Goal: Information Seeking & Learning: Find specific fact

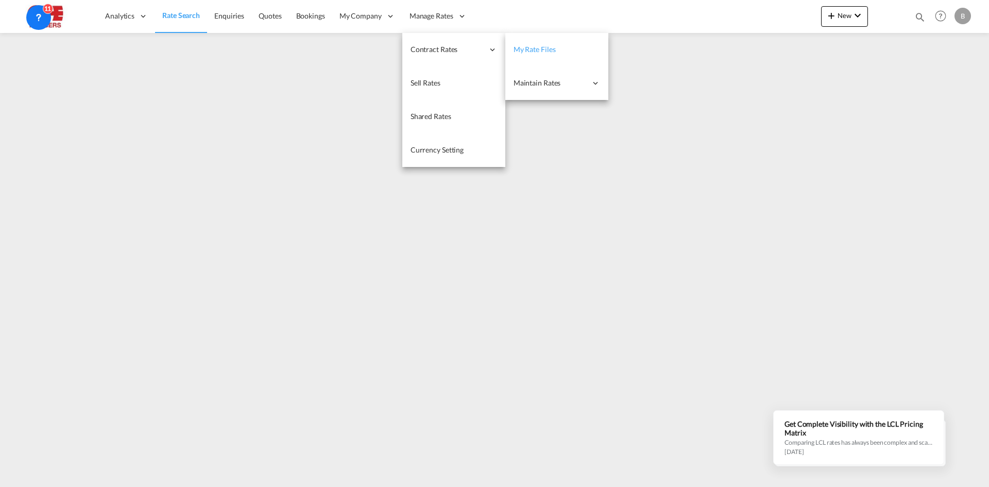
click at [545, 47] on span "My Rate Files" at bounding box center [534, 49] width 42 height 9
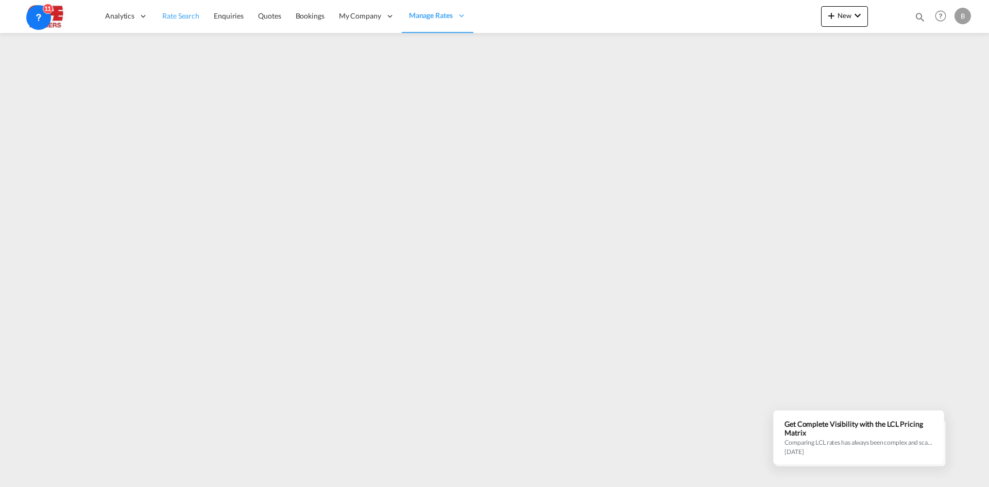
drag, startPoint x: 182, startPoint y: 21, endPoint x: 188, endPoint y: 20, distance: 6.2
click at [182, 21] on span "Rate Search" at bounding box center [180, 16] width 37 height 10
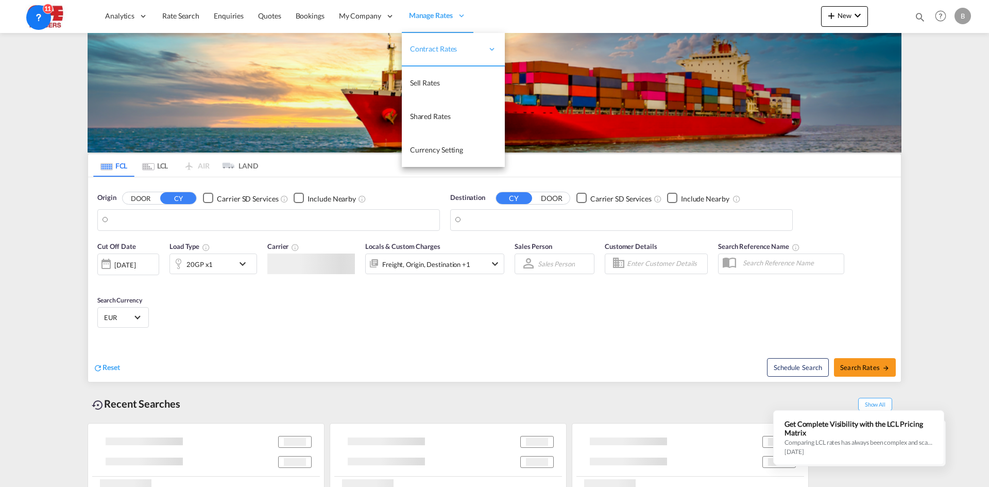
type input "[EMAIL_ADDRESS][DOMAIN_NAME]"
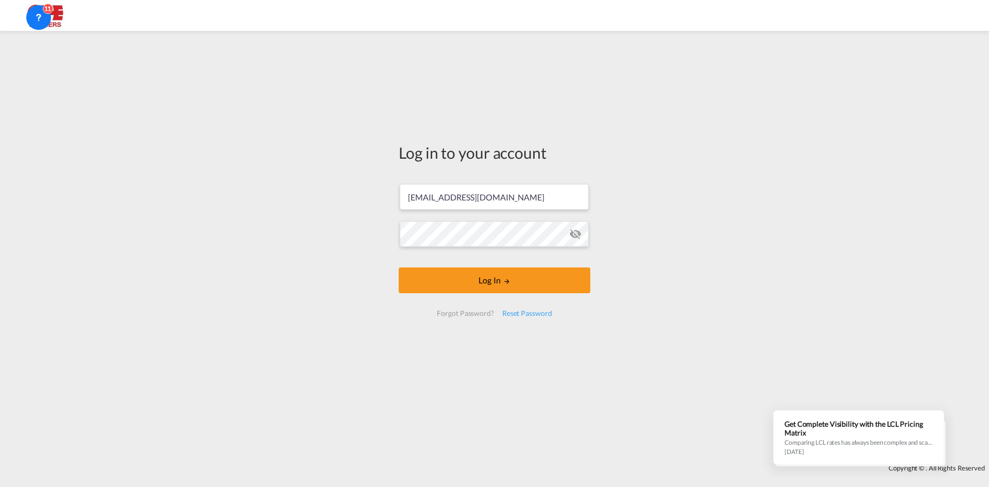
scroll to position [51, 0]
click at [424, 20] on div at bounding box center [494, 15] width 989 height 23
click at [470, 276] on button "Log In" at bounding box center [495, 280] width 192 height 26
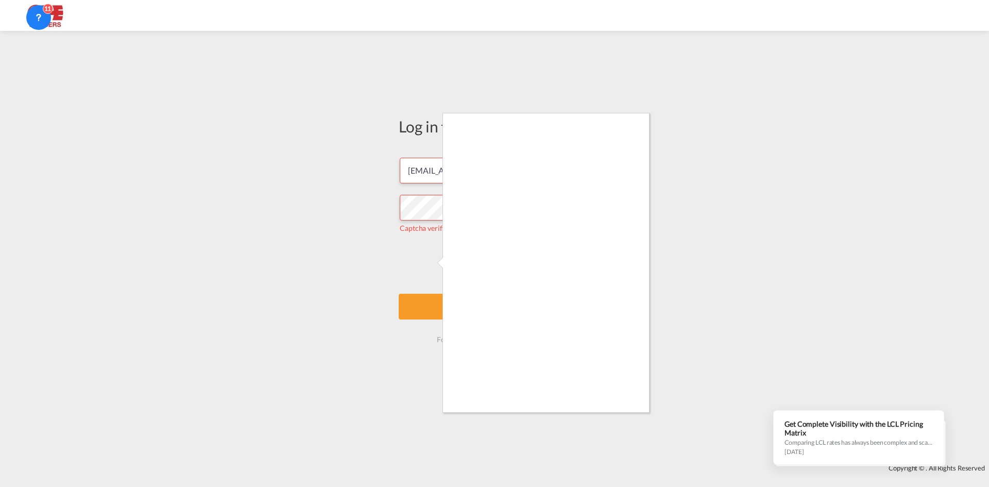
click at [440, 304] on div at bounding box center [494, 243] width 989 height 487
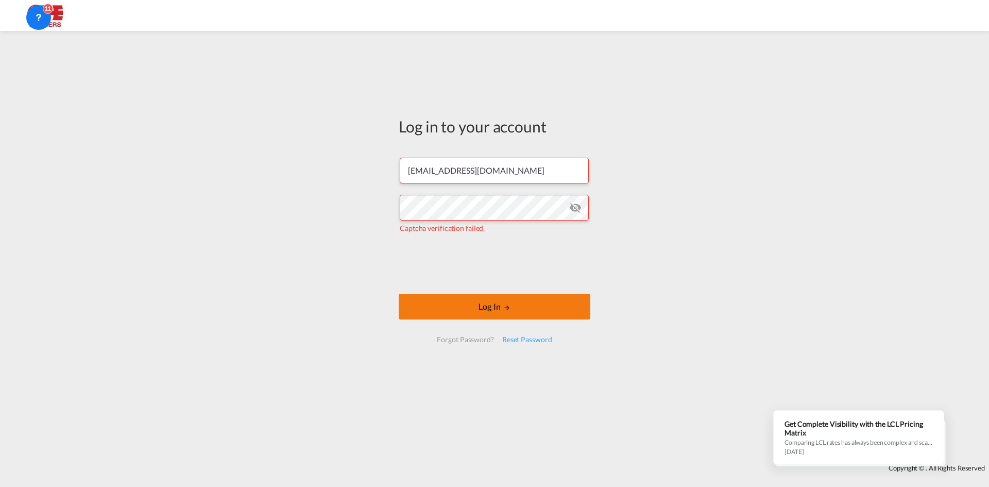
click at [524, 305] on button "Log In" at bounding box center [495, 307] width 192 height 26
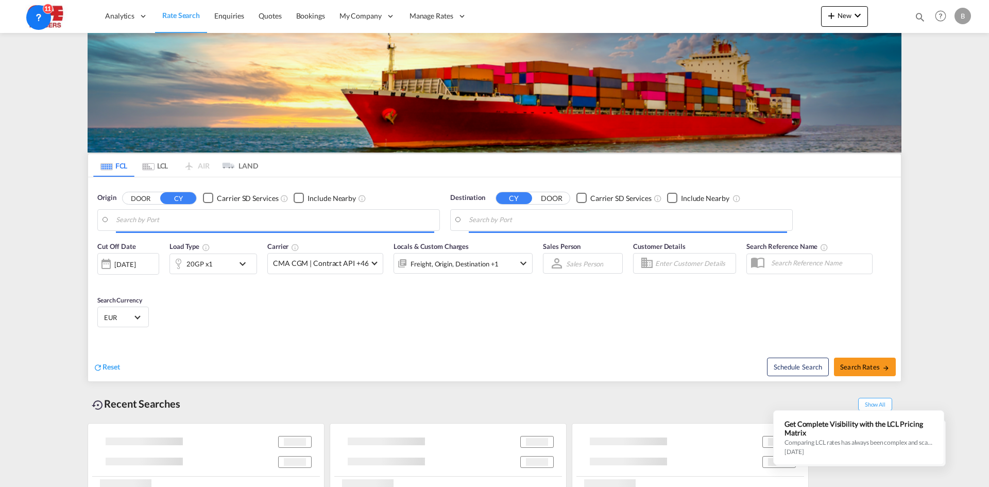
type input "[GEOGRAPHIC_DATA], BEANR"
type input "Aqaba, JOAQB"
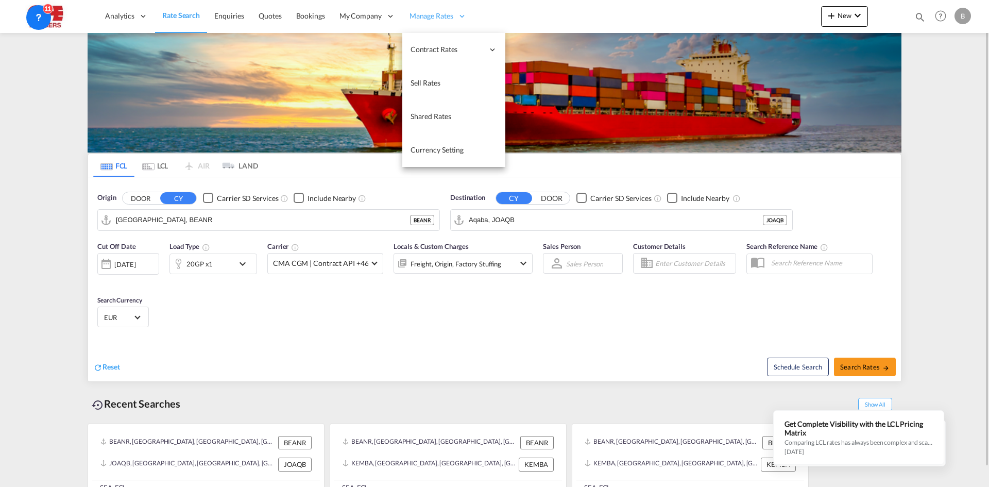
click at [436, 18] on span "Manage Rates" at bounding box center [431, 16] width 44 height 10
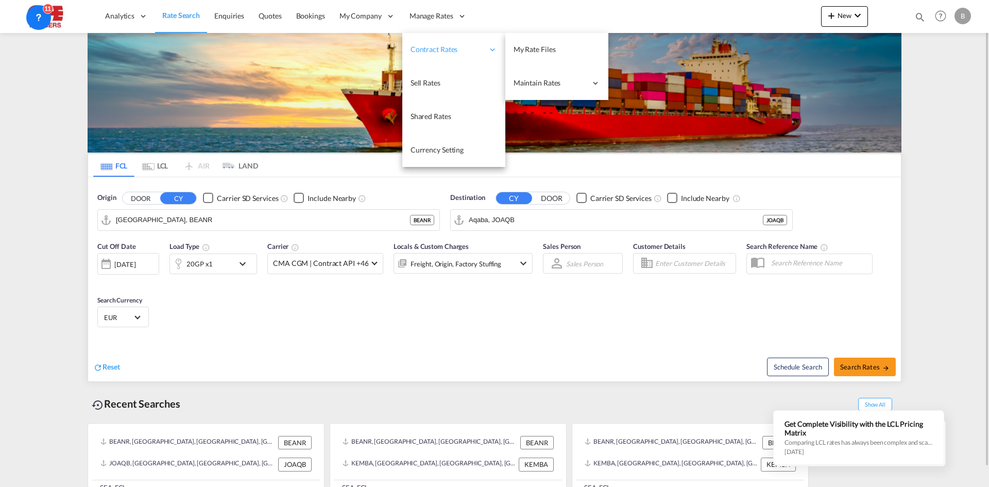
click at [448, 42] on div "Contract Rates" at bounding box center [453, 49] width 103 height 33
click at [545, 43] on link "My Rate Files" at bounding box center [556, 49] width 103 height 33
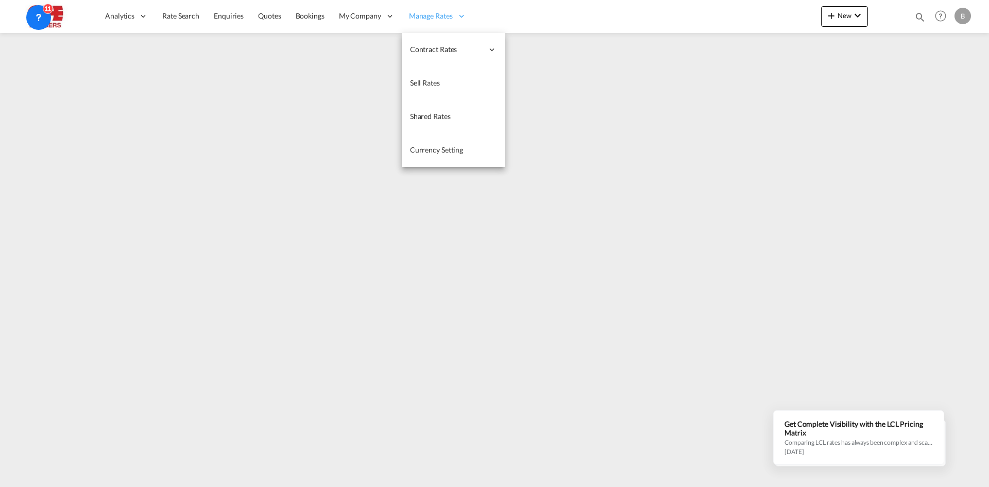
click at [428, 24] on div "Manage Rates" at bounding box center [438, 15] width 72 height 33
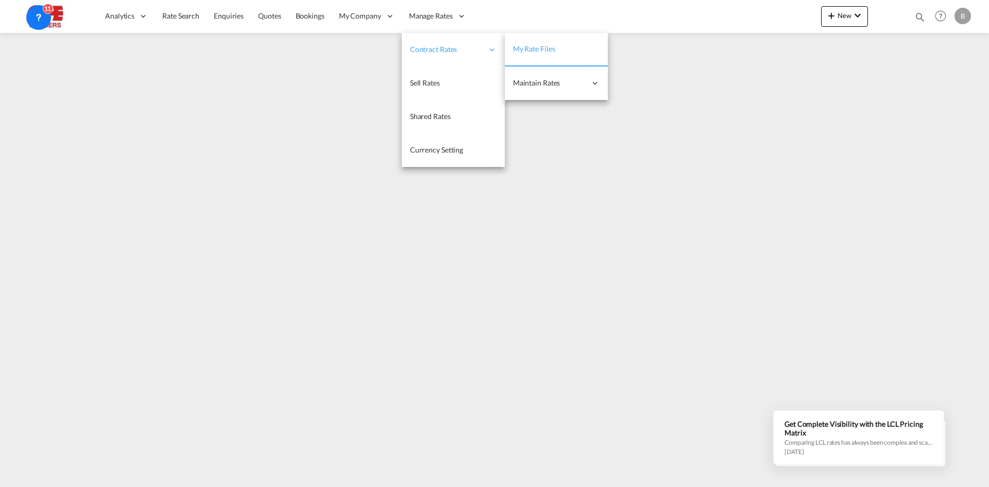
click at [436, 41] on div "Contract Rates" at bounding box center [453, 49] width 103 height 33
click at [545, 50] on span "My Rate Files" at bounding box center [534, 48] width 42 height 9
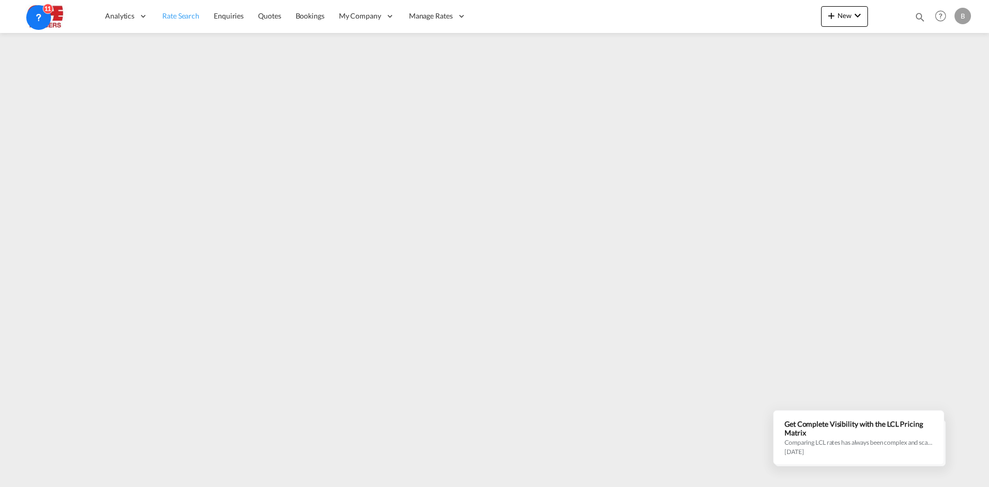
click at [174, 12] on span "Rate Search" at bounding box center [180, 15] width 37 height 9
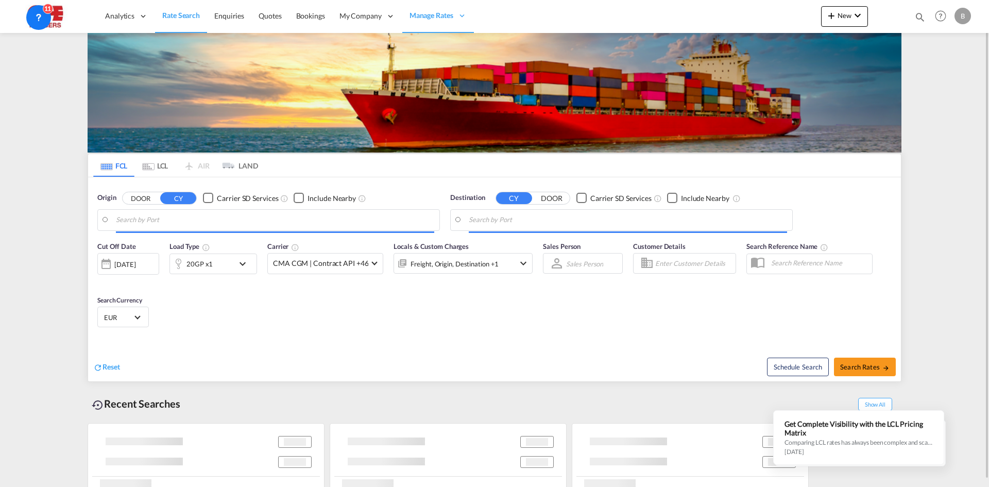
type input "[GEOGRAPHIC_DATA], BEANR"
type input "Aqaba, JOAQB"
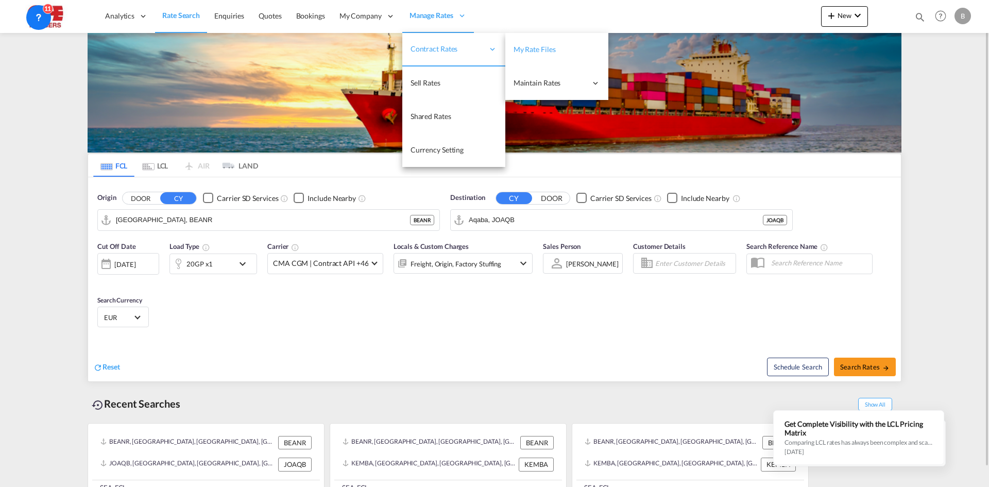
click at [530, 47] on span "My Rate Files" at bounding box center [534, 49] width 42 height 9
